Goal: Transaction & Acquisition: Purchase product/service

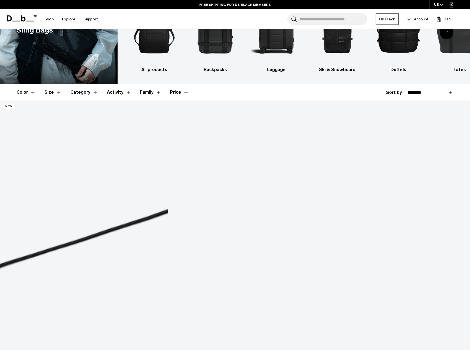
scroll to position [166, 0]
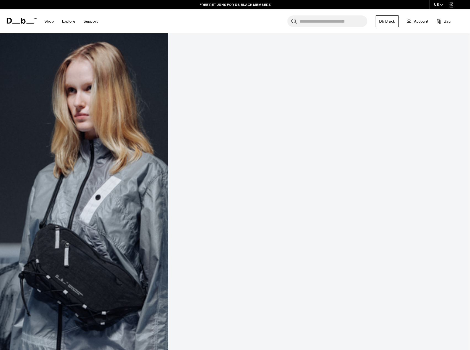
click at [64, 73] on link "Roamer Pro Sling Bag 6L" at bounding box center [235, 247] width 470 height 522
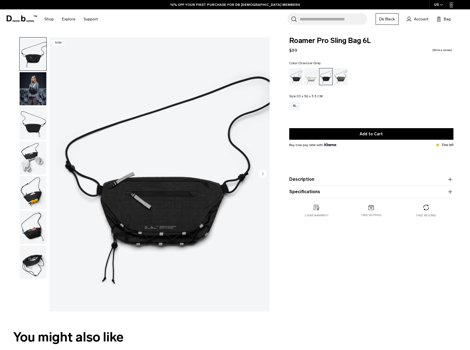
click at [33, 150] on img "button" at bounding box center [33, 158] width 27 height 33
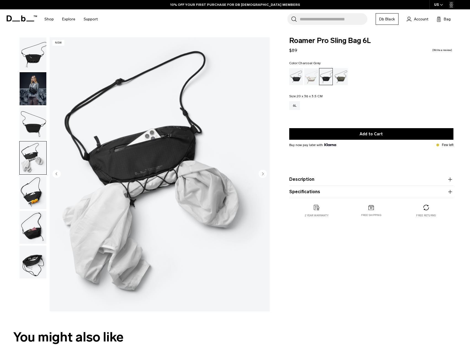
click at [31, 133] on img "button" at bounding box center [33, 123] width 27 height 33
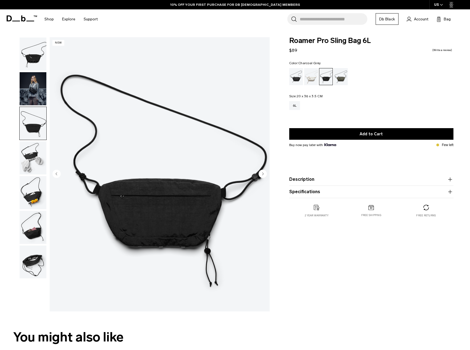
click at [29, 102] on img "button" at bounding box center [33, 88] width 27 height 33
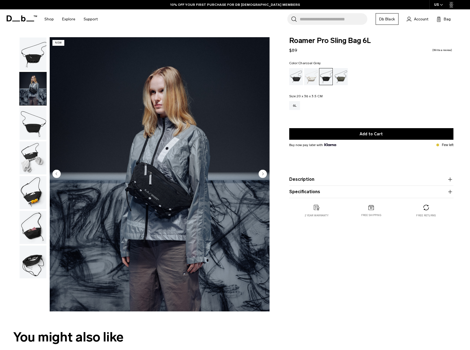
click at [30, 57] on img "button" at bounding box center [33, 54] width 27 height 33
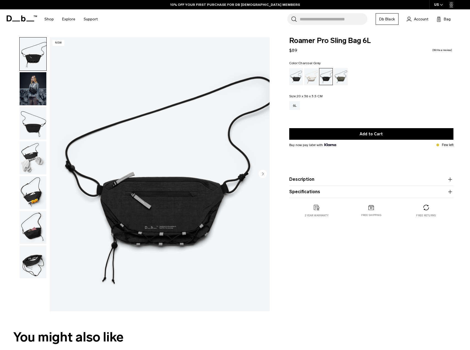
click at [28, 157] on img "button" at bounding box center [33, 158] width 27 height 33
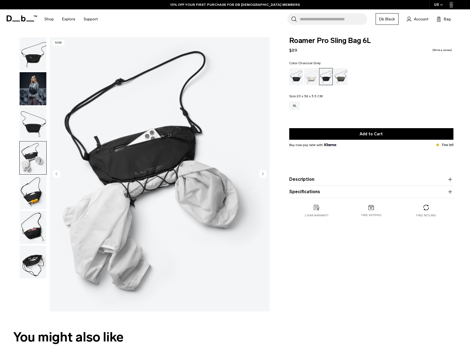
click at [25, 196] on img "button" at bounding box center [33, 192] width 27 height 33
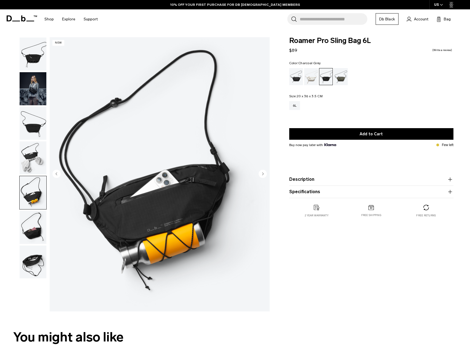
click at [31, 215] on img "button" at bounding box center [33, 227] width 27 height 33
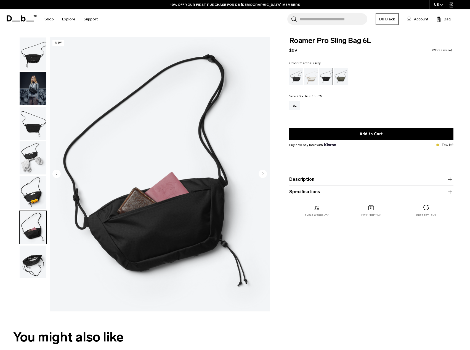
click at [31, 262] on img "button" at bounding box center [33, 262] width 27 height 33
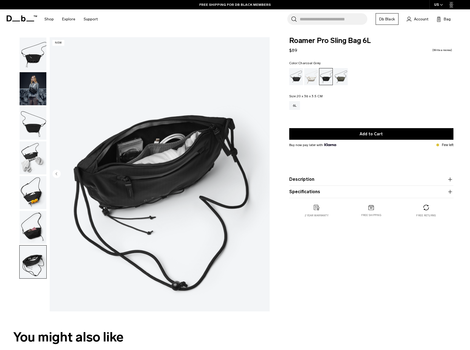
click at [33, 195] on img "button" at bounding box center [33, 192] width 27 height 33
